Goal: Information Seeking & Learning: Get advice/opinions

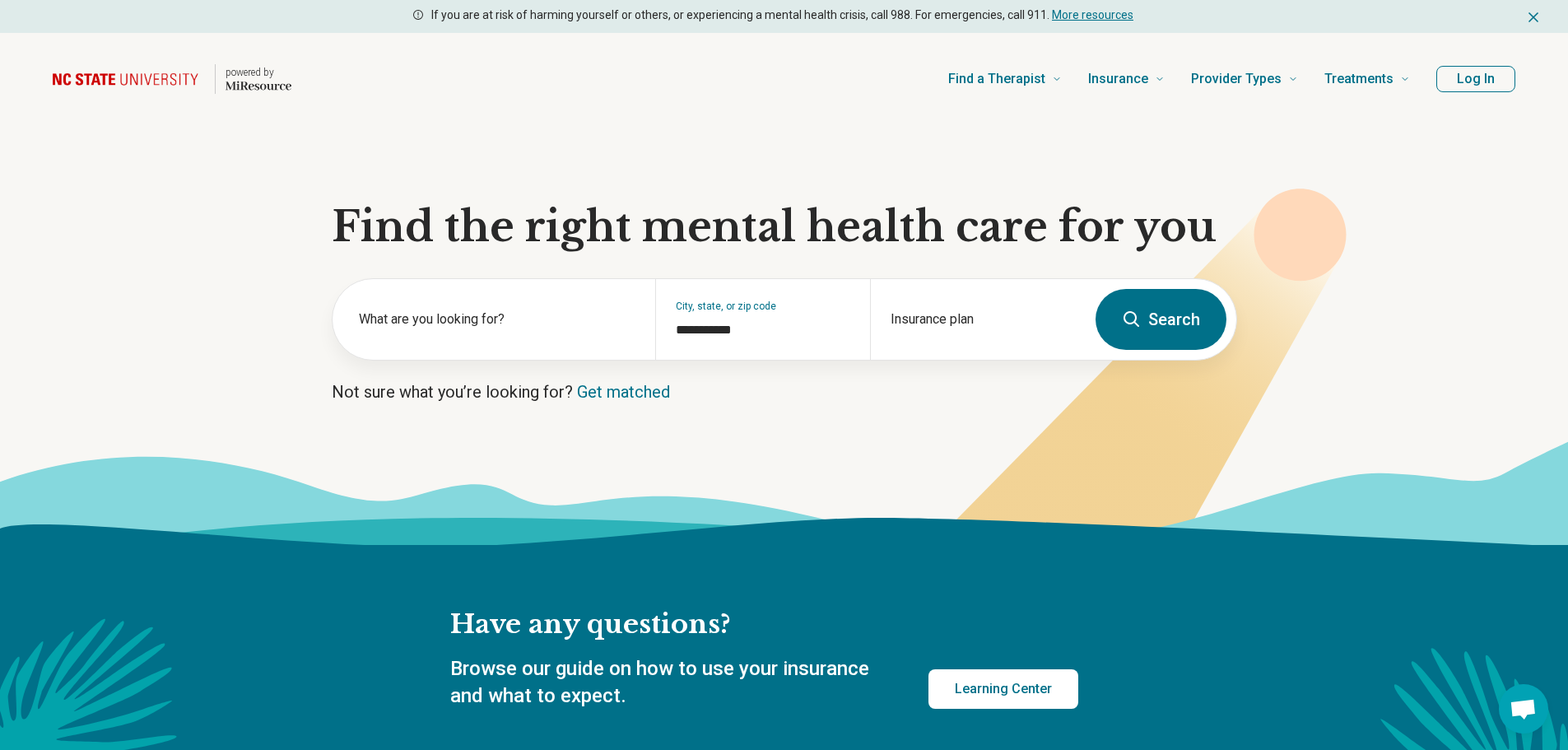
click at [1149, 327] on button "Search" at bounding box center [1161, 319] width 131 height 61
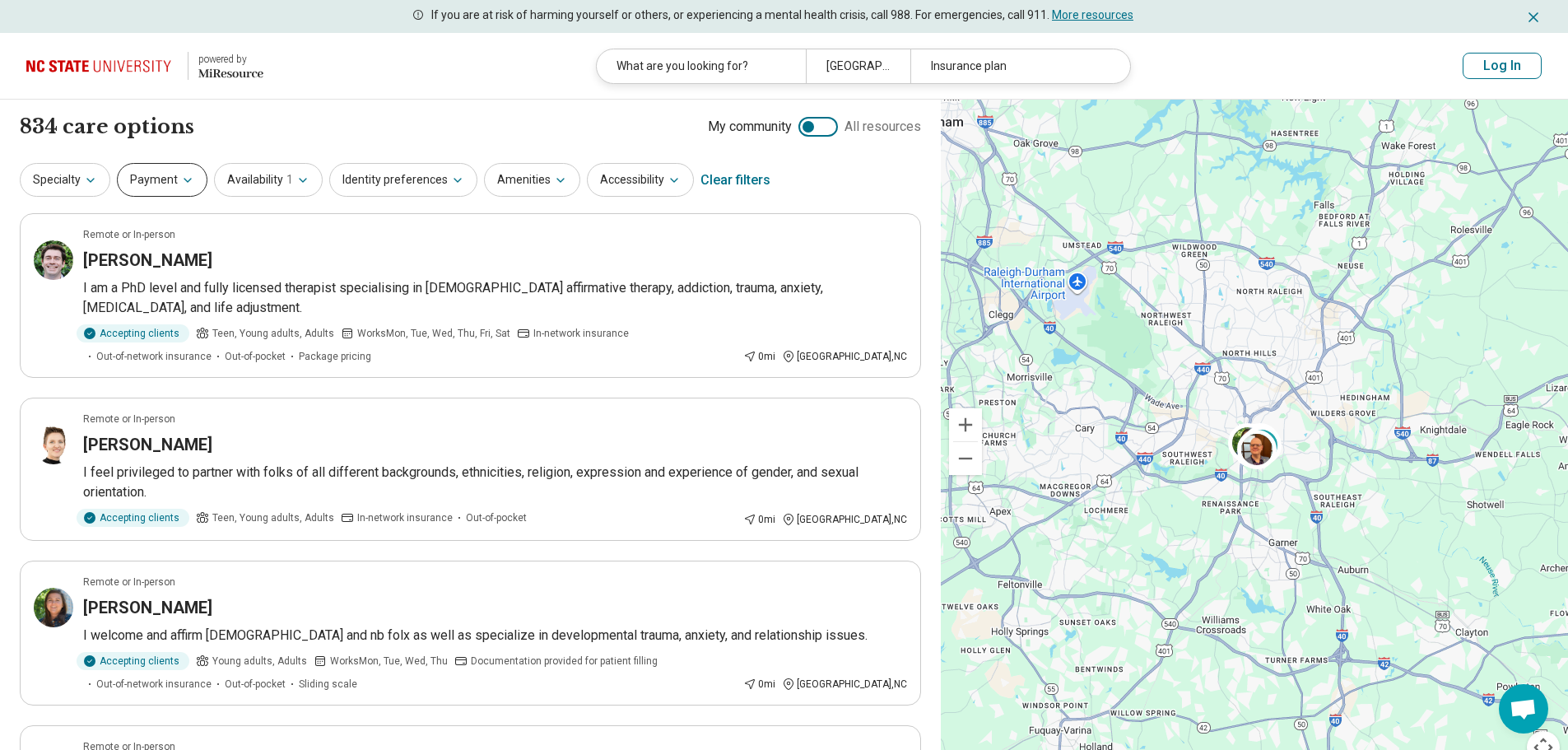
click at [171, 181] on button "Payment" at bounding box center [162, 180] width 90 height 34
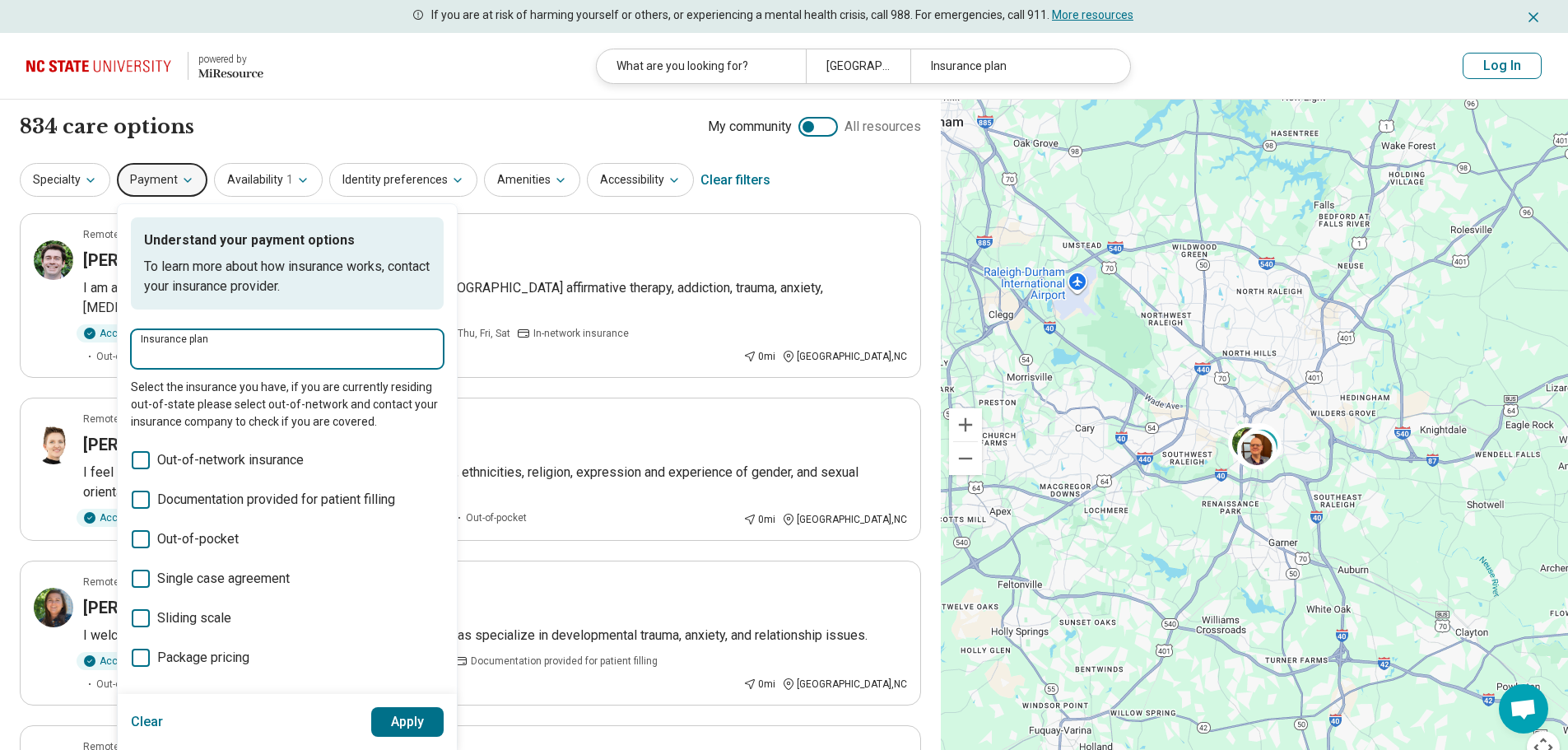
click at [195, 350] on input "Insurance plan" at bounding box center [288, 355] width 293 height 20
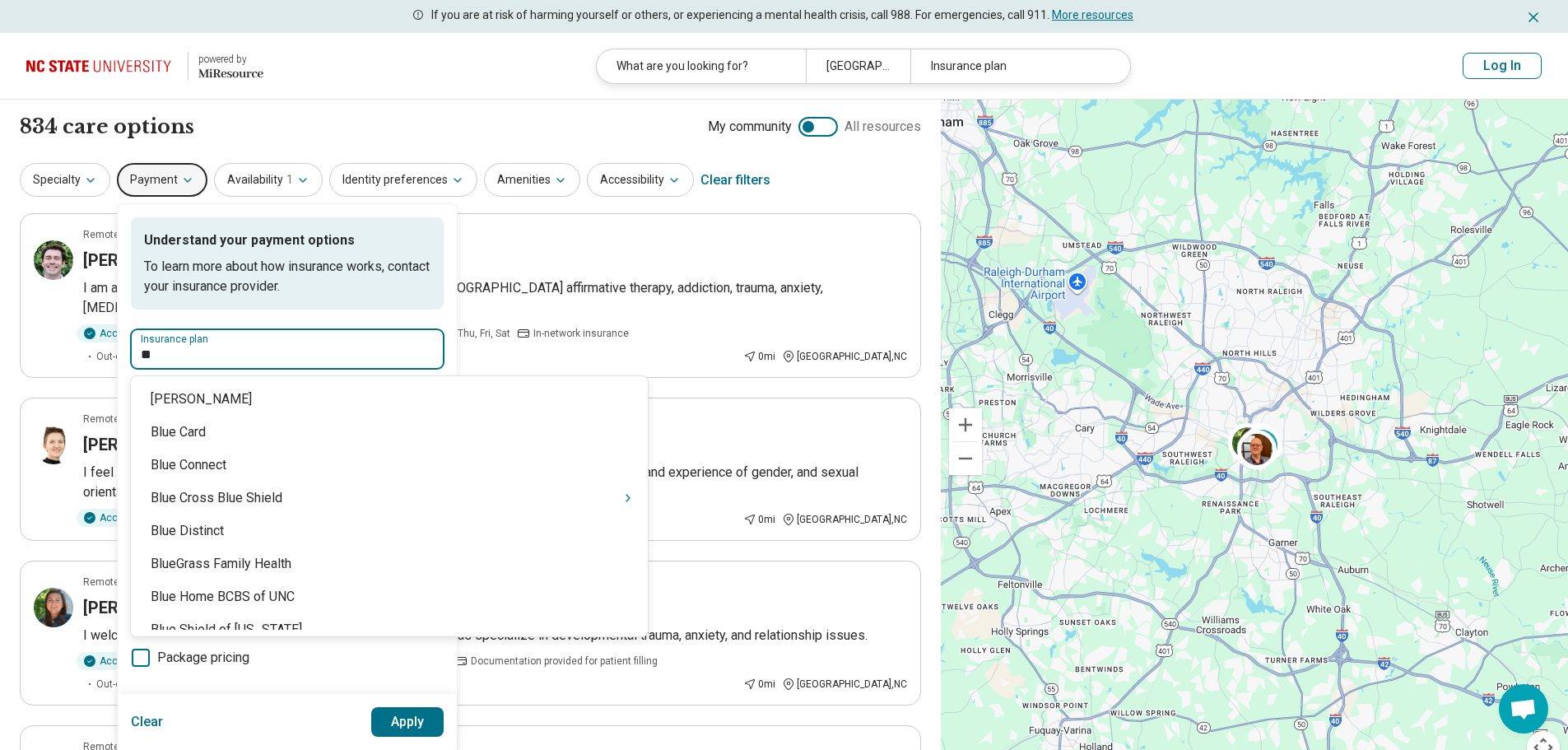
type input "***"
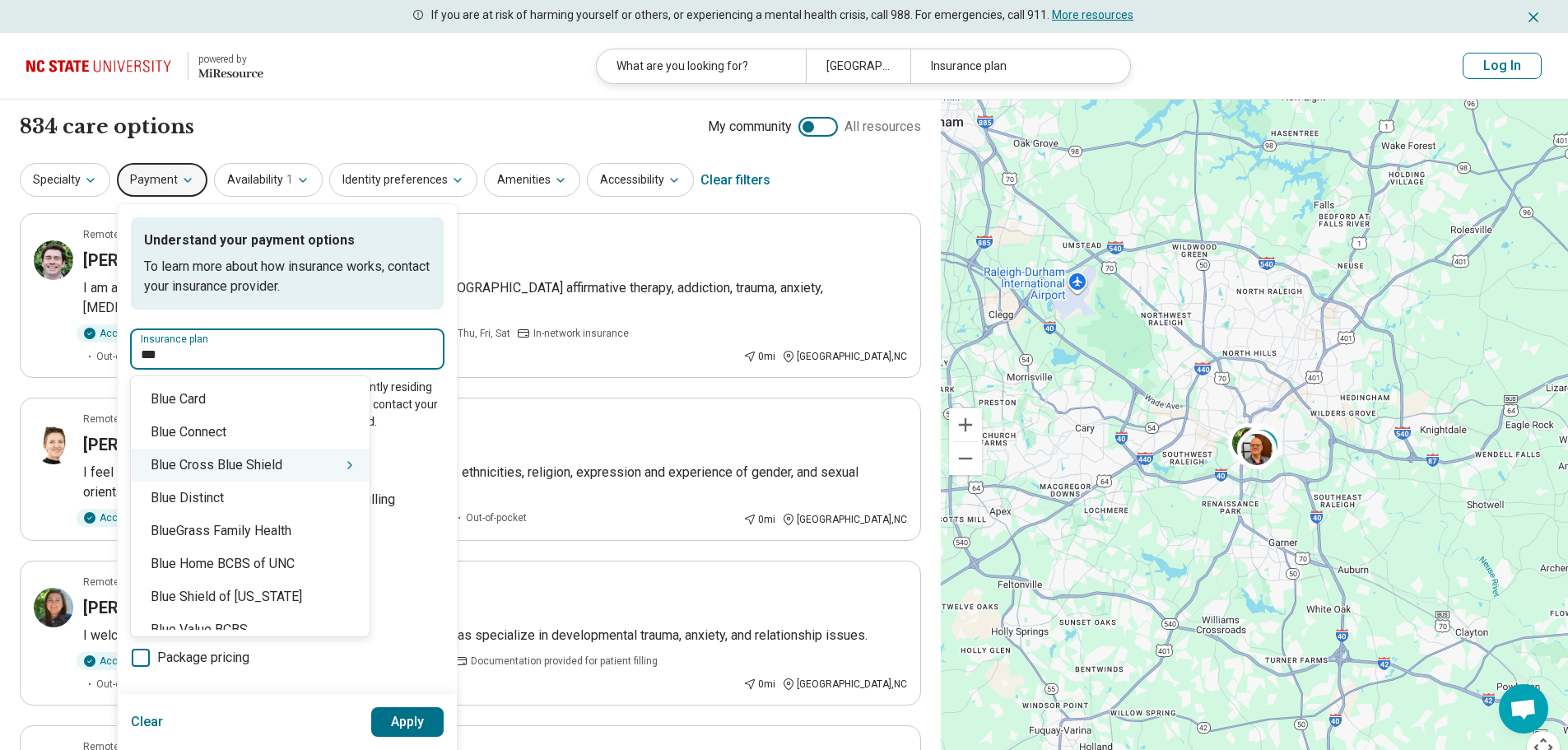
click at [228, 456] on div "Blue Cross Blue Shield" at bounding box center [250, 465] width 239 height 33
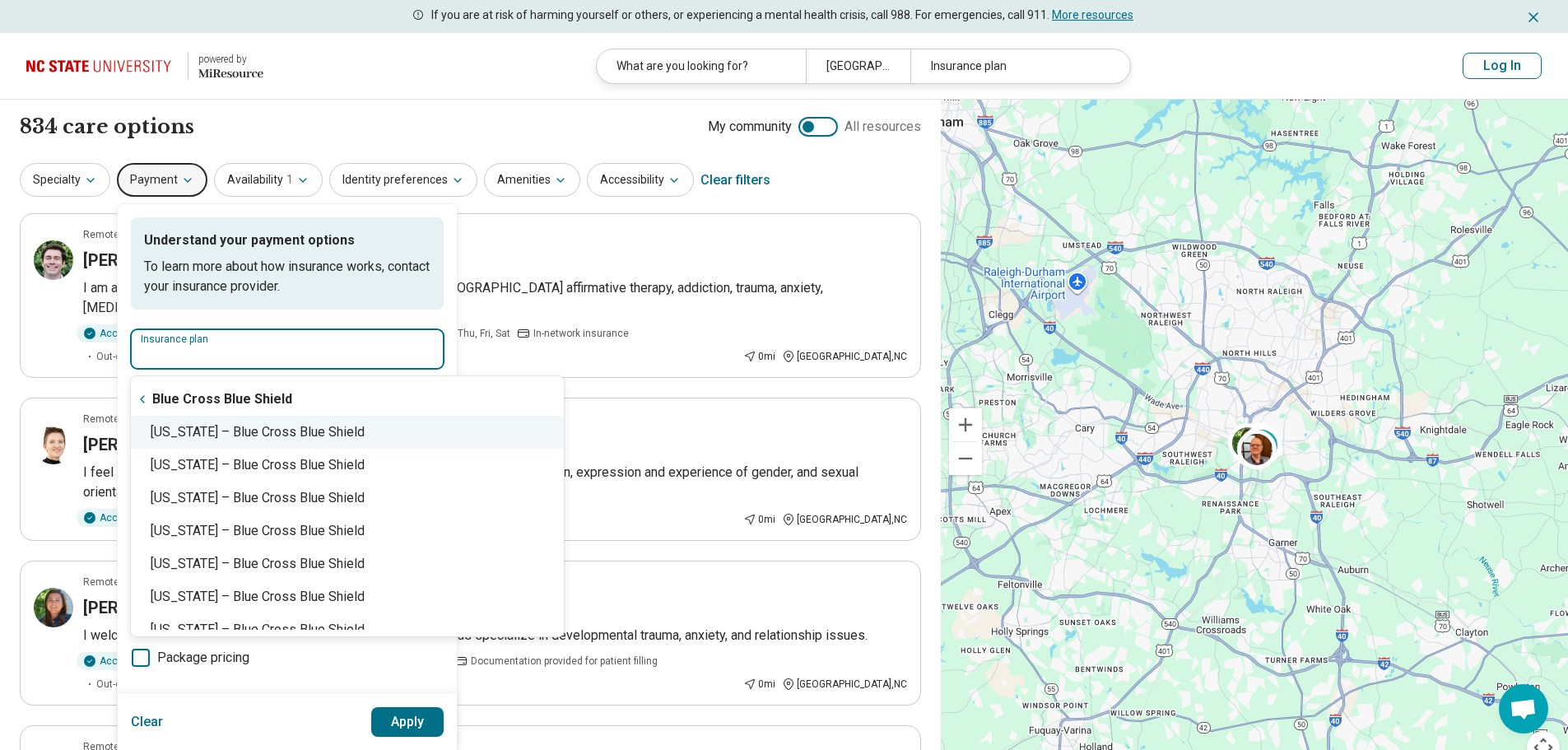
click at [262, 435] on div "North Carolina – Blue Cross Blue Shield" at bounding box center [347, 432] width 433 height 33
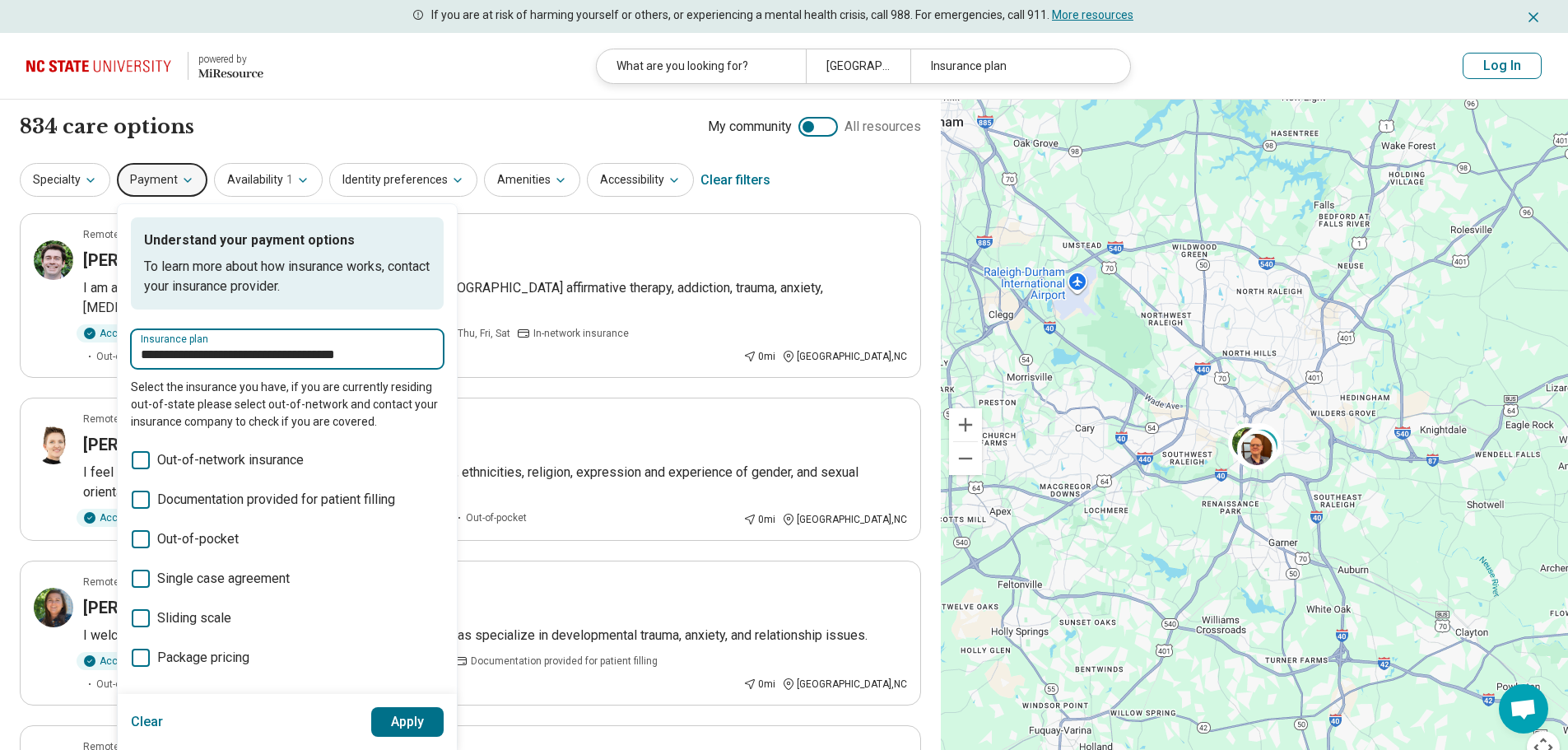
type input "**********"
click at [393, 717] on button "Apply" at bounding box center [408, 723] width 73 height 30
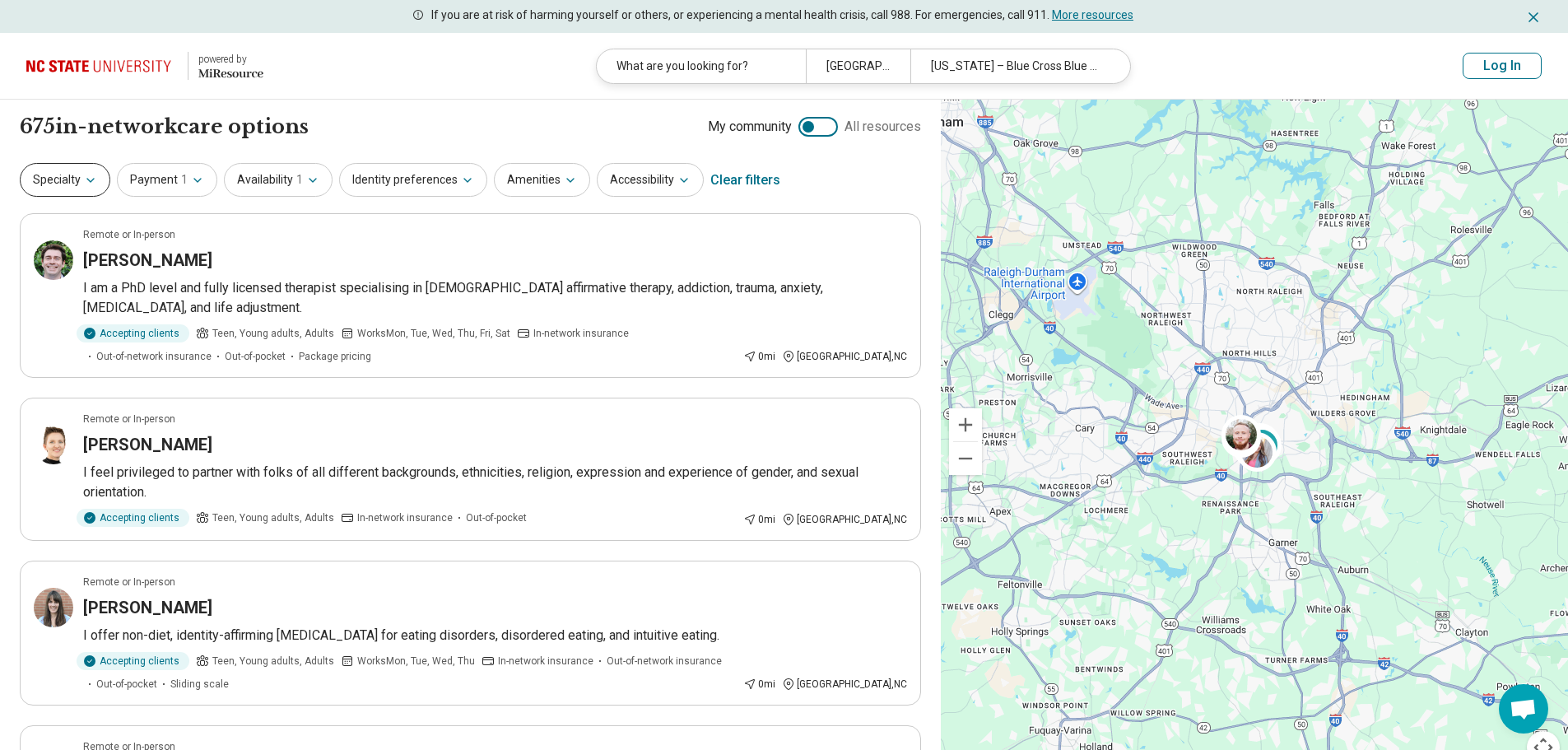
click at [67, 176] on button "Specialty" at bounding box center [65, 180] width 90 height 34
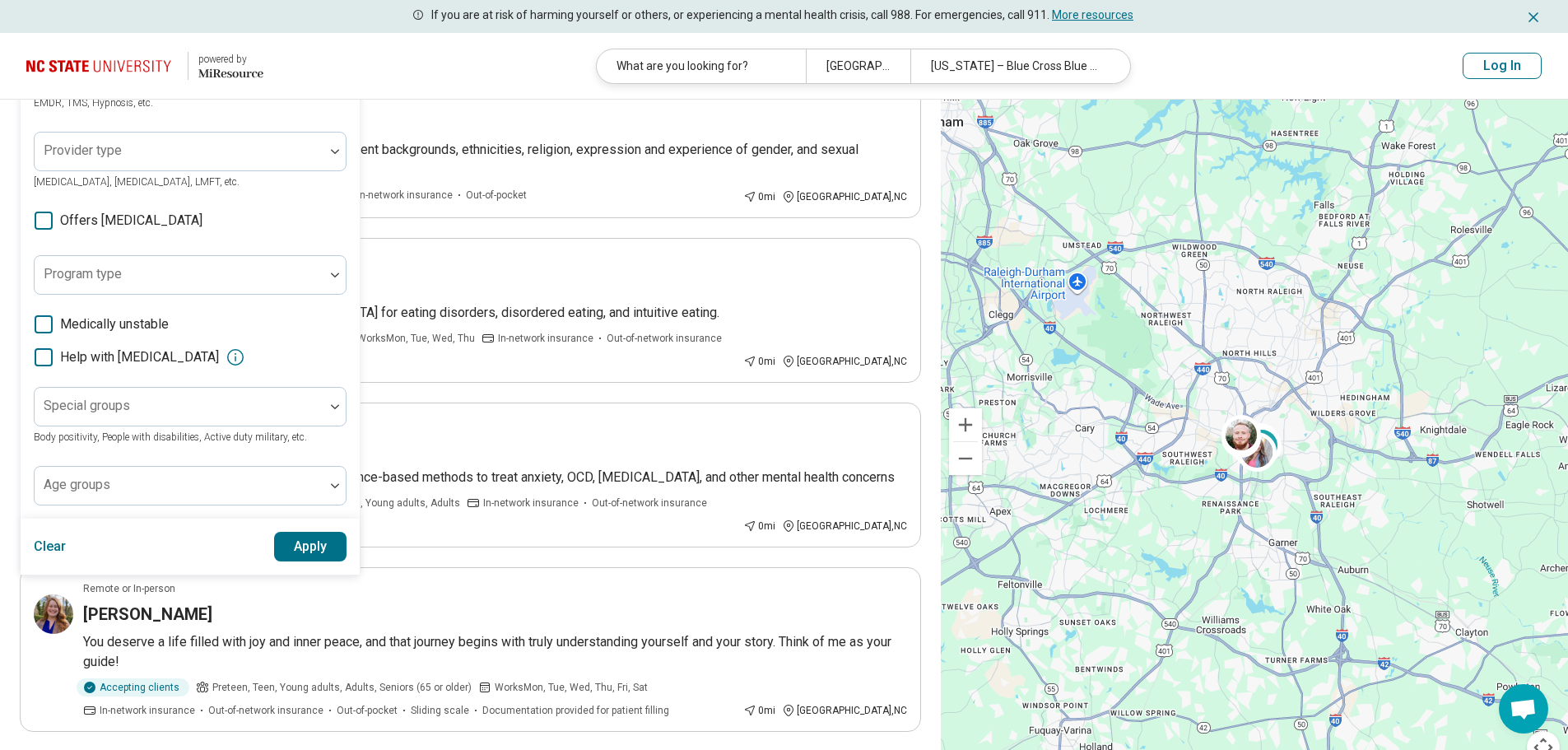
scroll to position [333, 0]
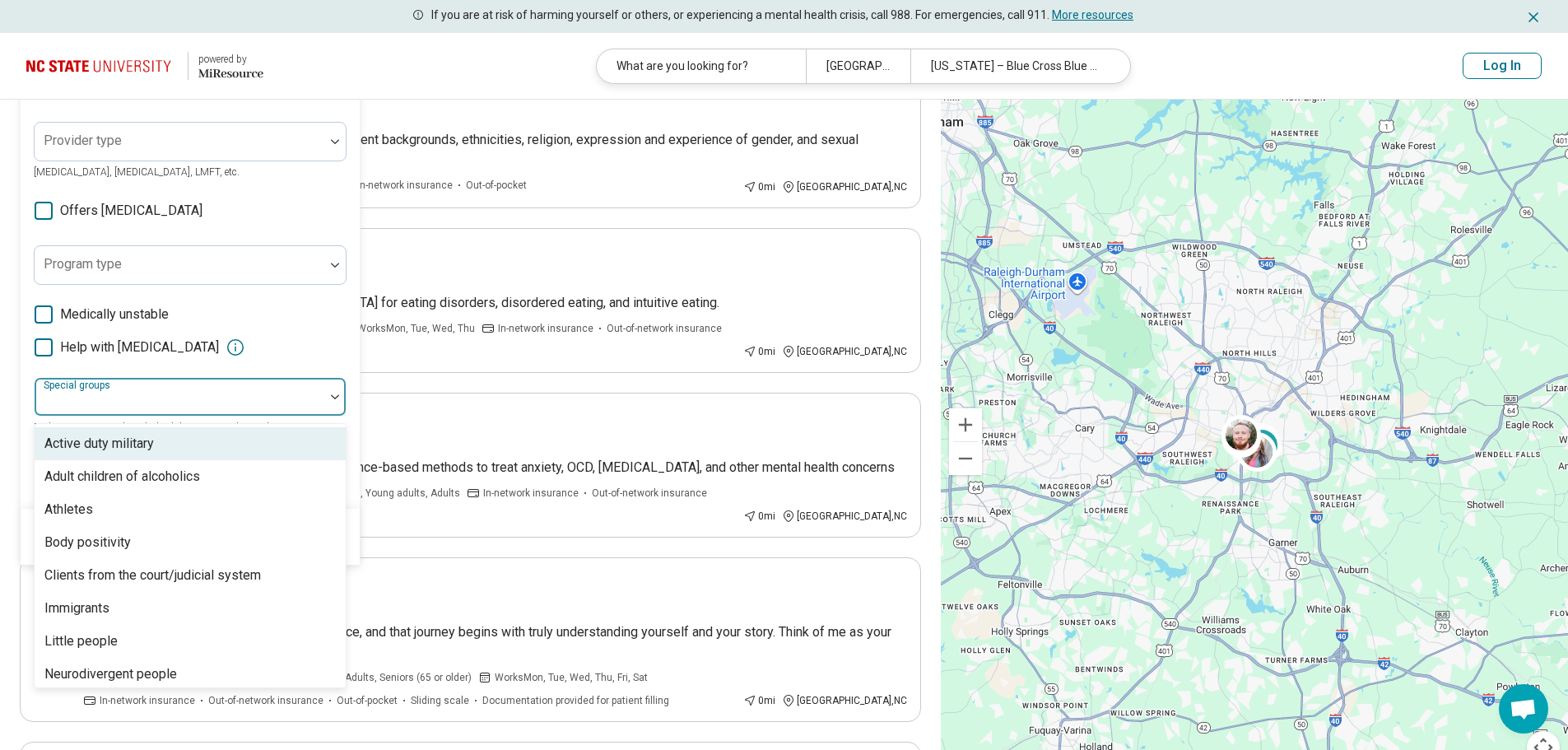
click at [339, 398] on img at bounding box center [335, 396] width 8 height 5
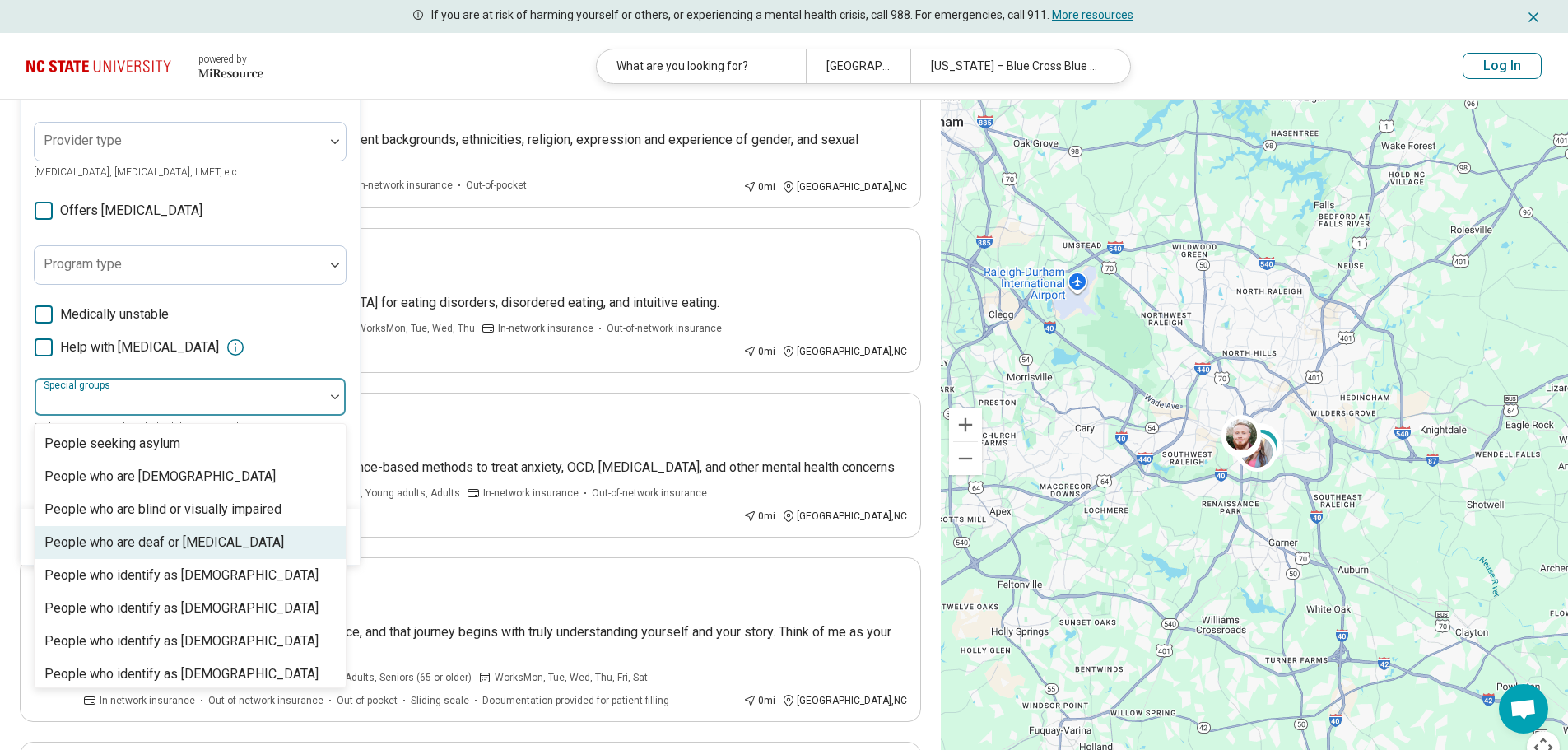
scroll to position [310, 0]
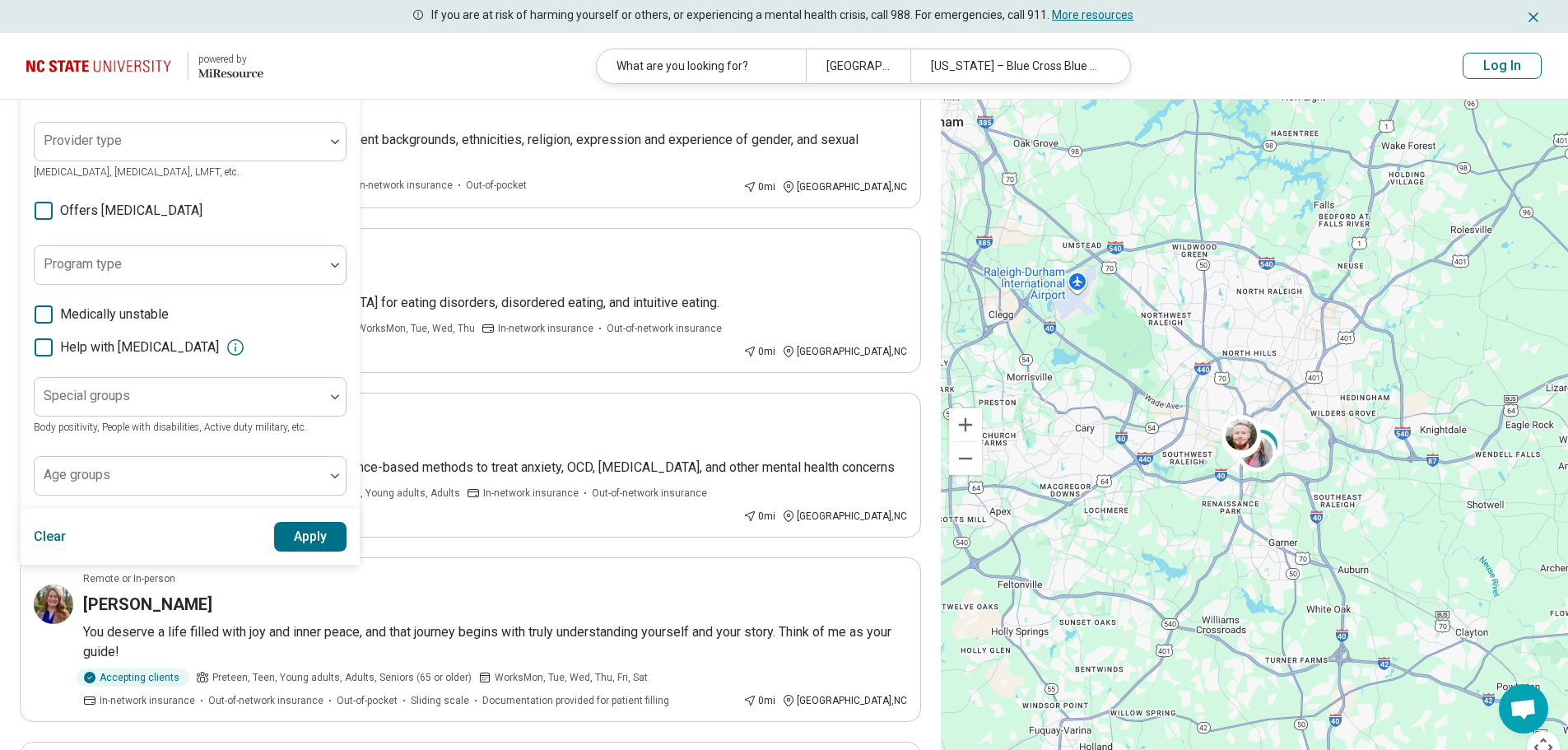
click at [443, 61] on header "powered by Miresource logo What are you looking for? Raleigh, NC North Carolina…" at bounding box center [784, 66] width 1568 height 67
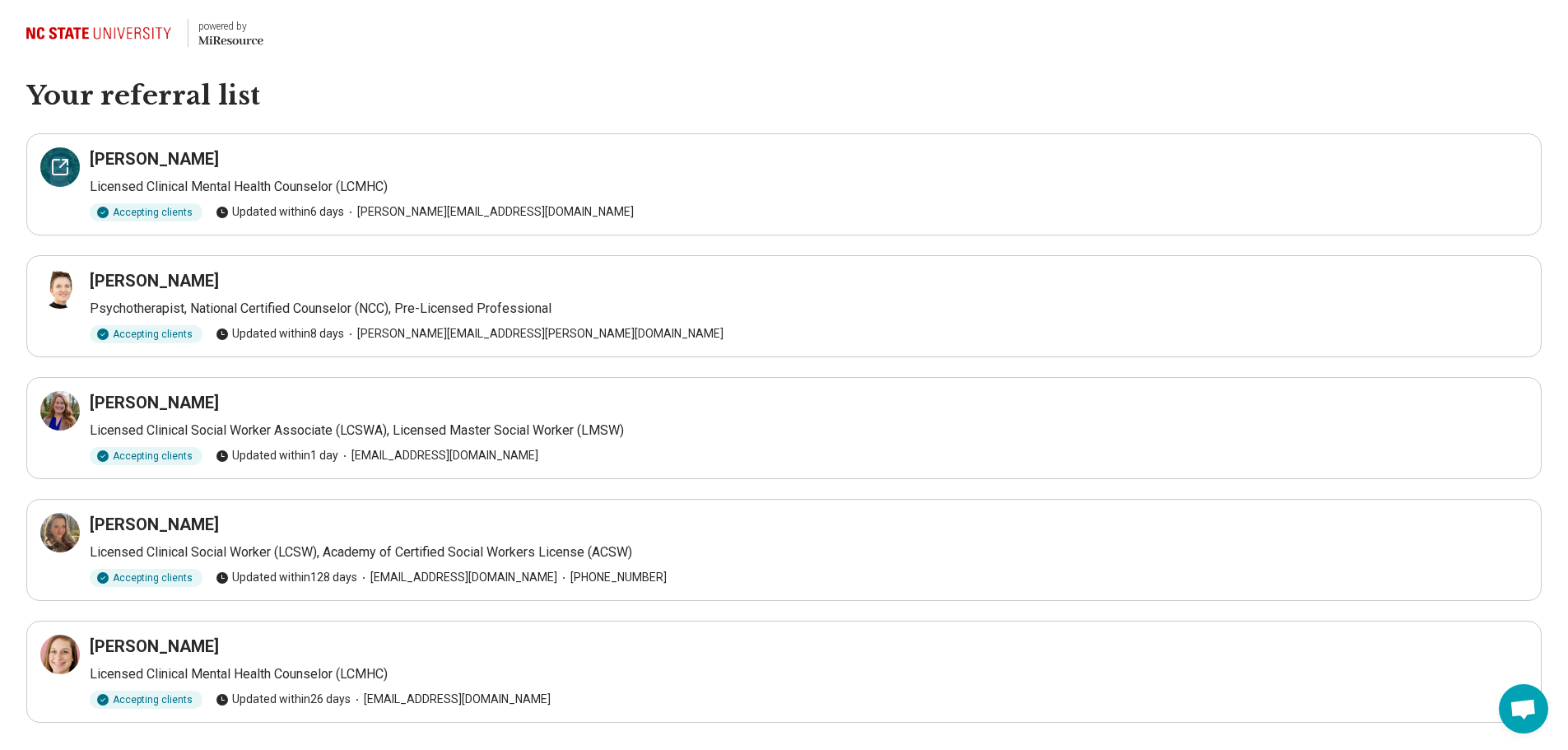
click at [61, 157] on icon at bounding box center [59, 167] width 20 height 20
click at [59, 288] on icon at bounding box center [59, 289] width 20 height 20
click at [63, 411] on icon at bounding box center [59, 410] width 20 height 20
click at [60, 534] on icon at bounding box center [59, 533] width 20 height 20
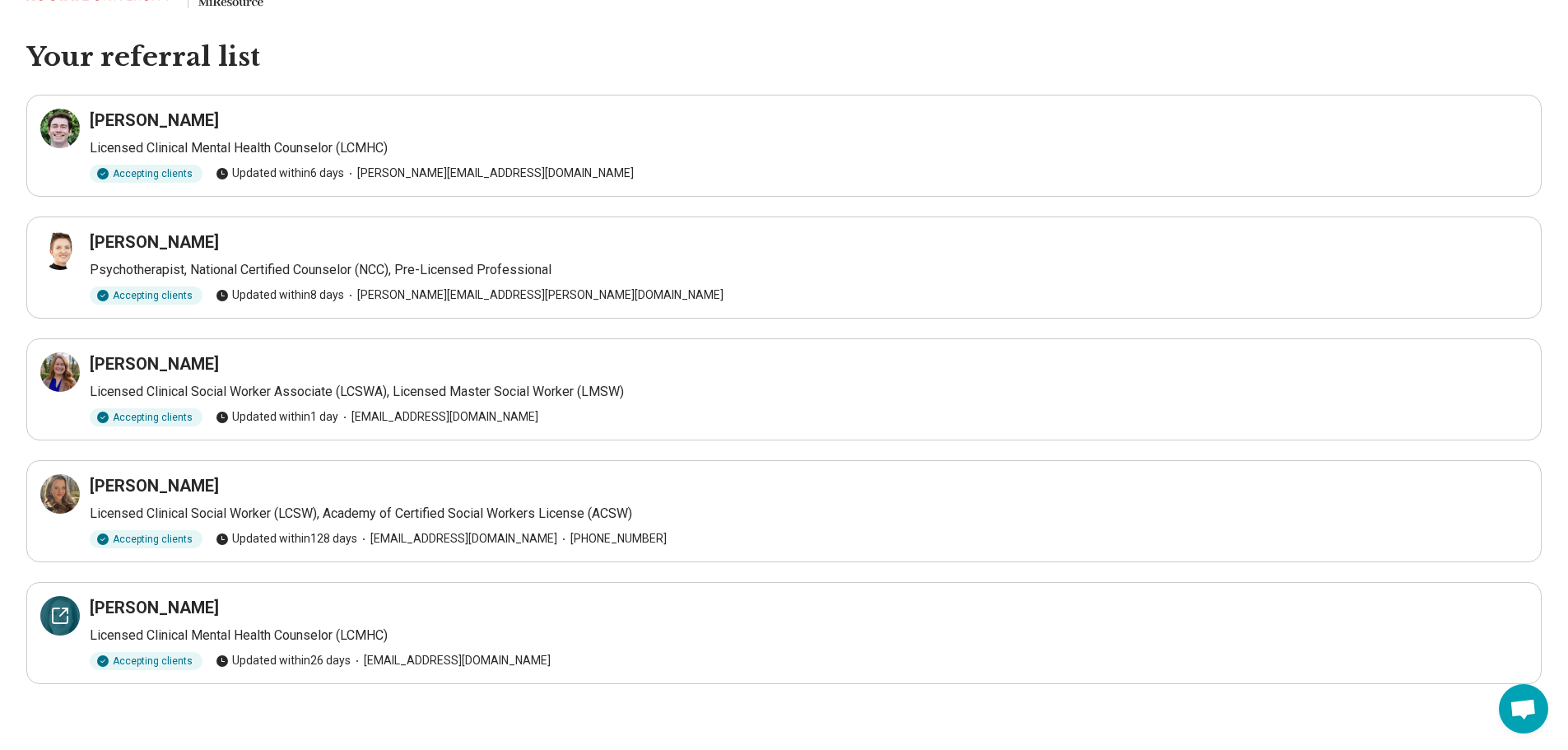
click at [60, 611] on icon at bounding box center [59, 615] width 20 height 20
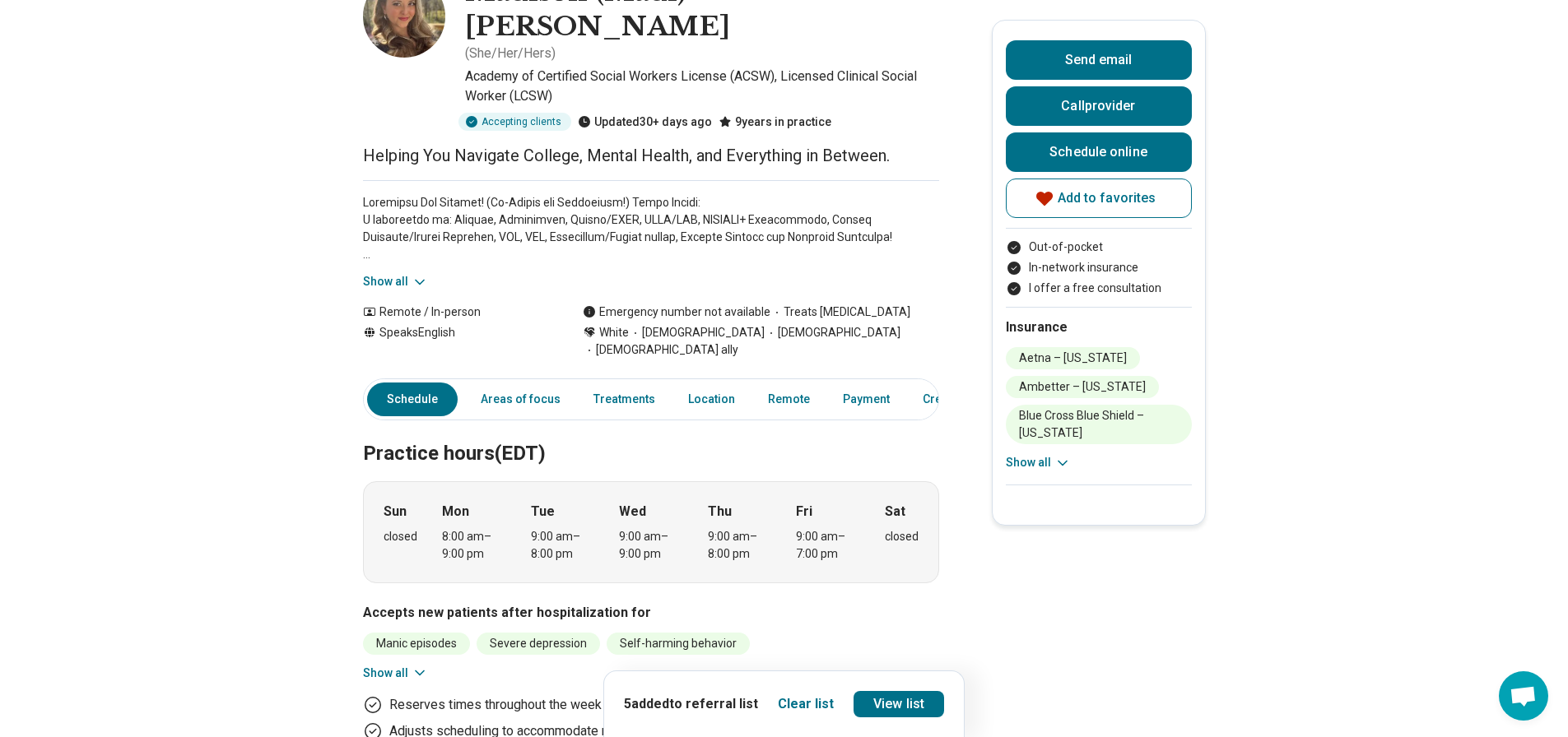
scroll to position [104, 0]
